Goal: Information Seeking & Learning: Learn about a topic

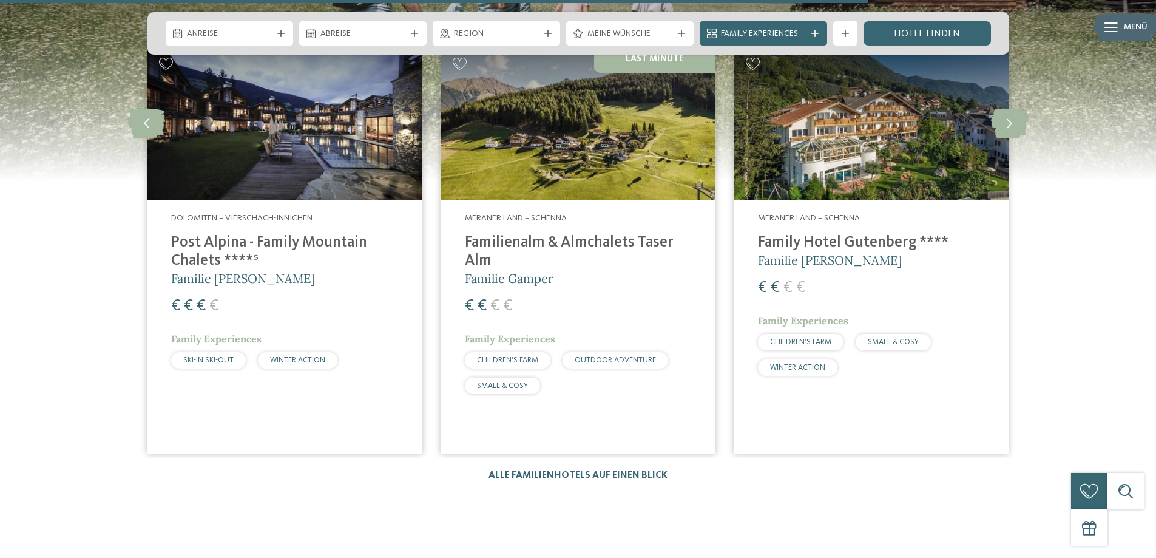
scroll to position [1820, 0]
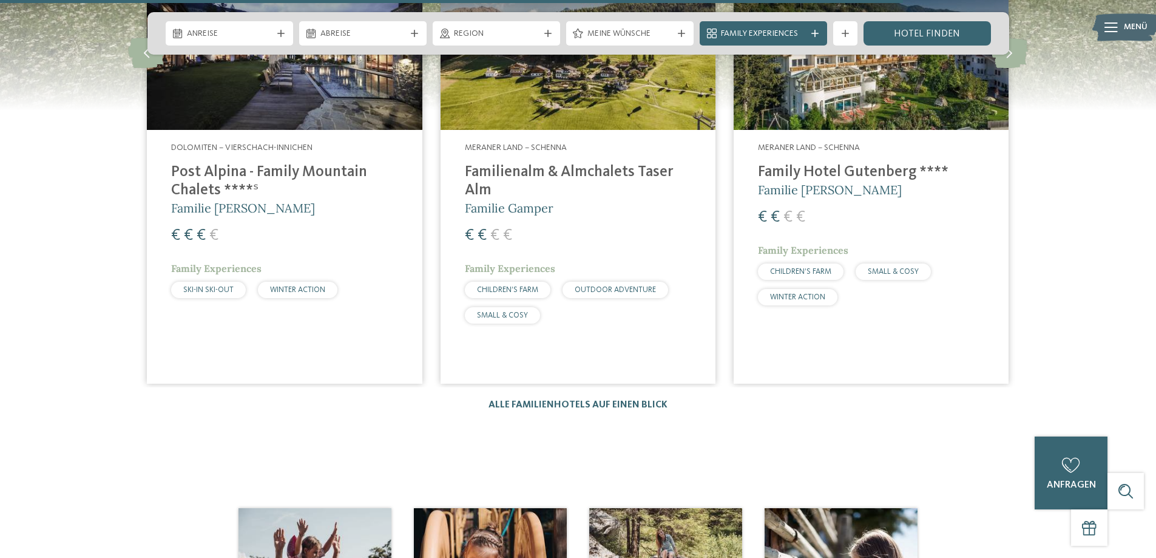
click at [240, 119] on img at bounding box center [284, 52] width 275 height 155
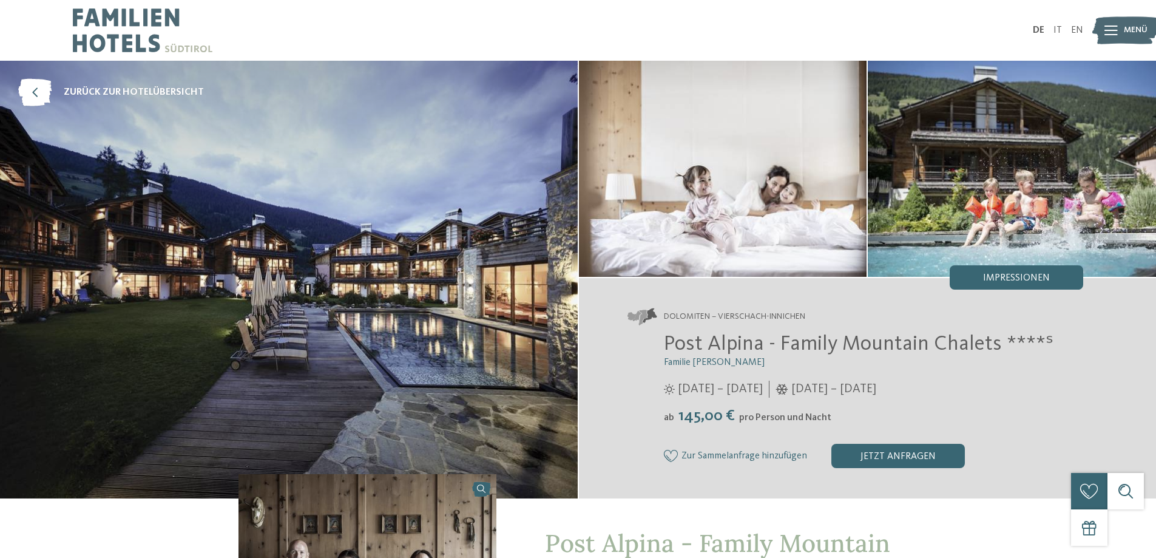
click at [353, 245] on img at bounding box center [289, 279] width 578 height 437
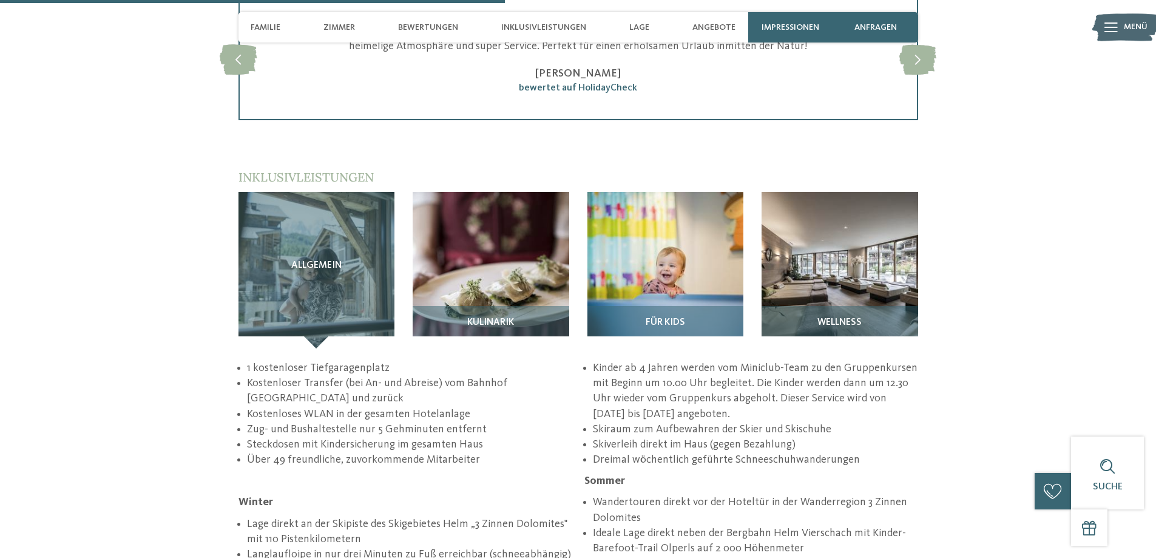
scroll to position [1881, 0]
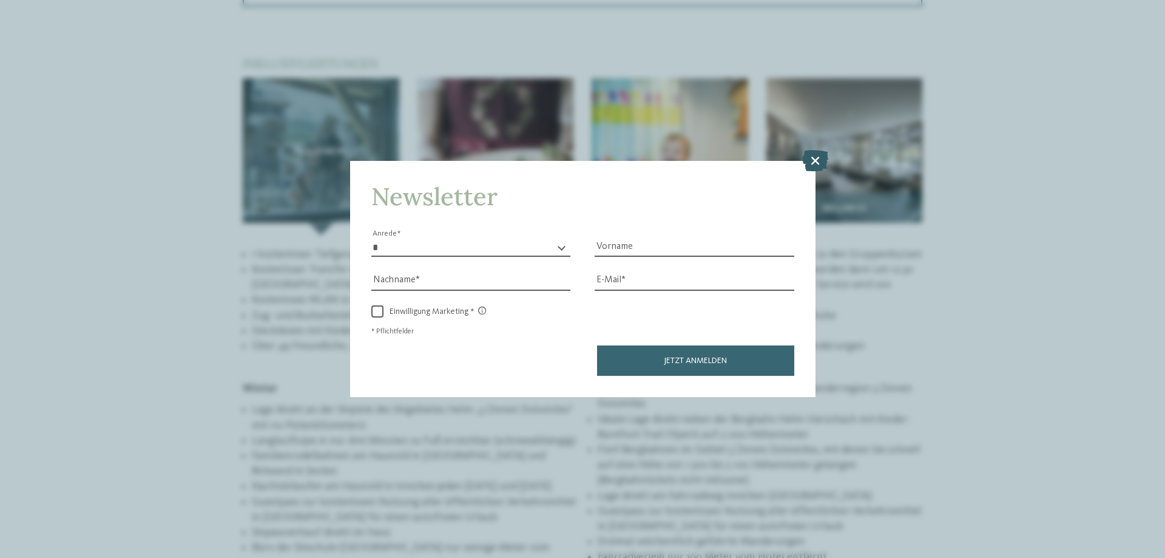
click at [814, 164] on icon at bounding box center [815, 160] width 26 height 21
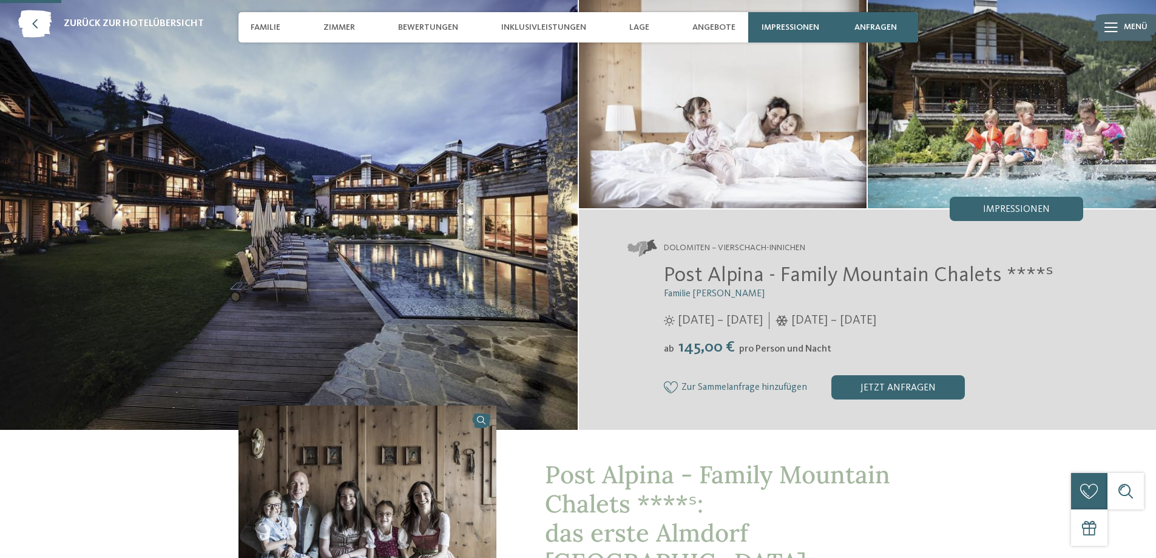
scroll to position [61, 0]
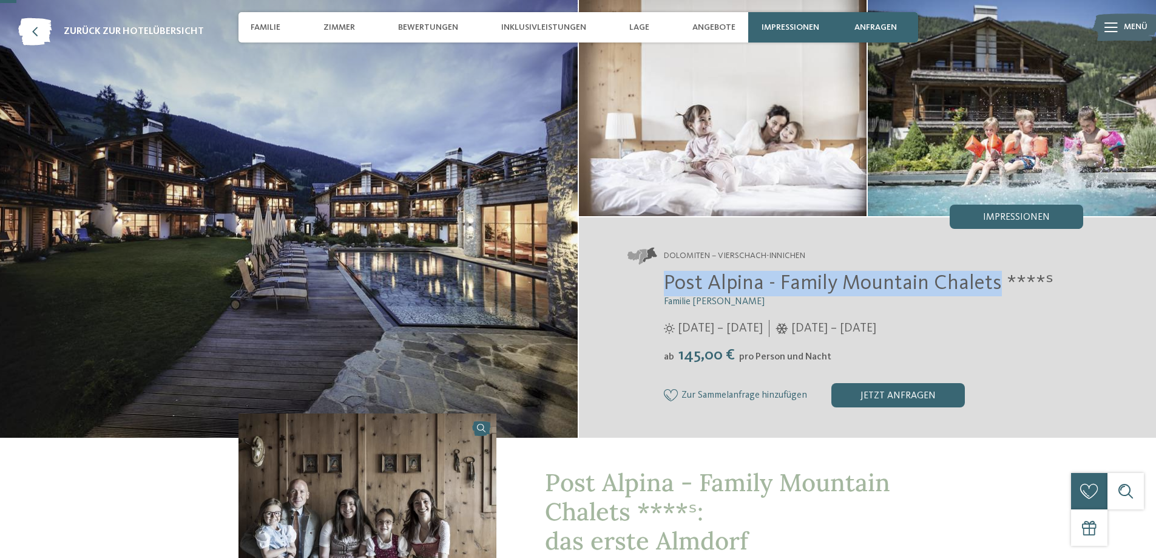
drag, startPoint x: 998, startPoint y: 286, endPoint x: 661, endPoint y: 286, distance: 336.8
click at [661, 286] on div "Post Alpina - Family Mountain Chalets ****ˢ Familie [PERSON_NAME] [DATE] – [DAT…" at bounding box center [855, 339] width 456 height 137
copy span "Post Alpina - Family Mountain Chalets"
